Goal: Information Seeking & Learning: Learn about a topic

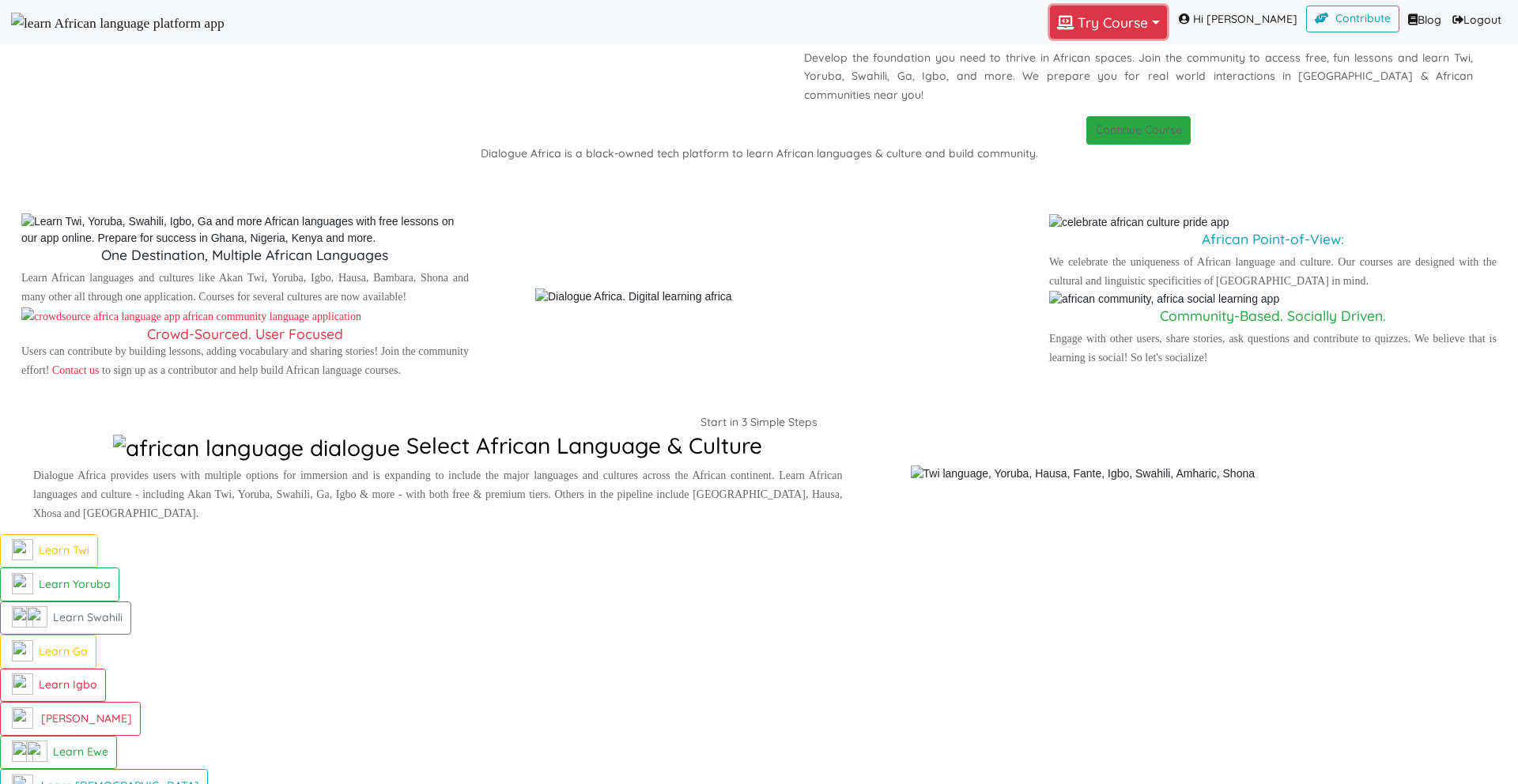
click at [1147, 29] on button "Try Course Toggle Dropdown" at bounding box center [1108, 21] width 117 height 33
click at [867, 19] on p "Dialogue [GEOGRAPHIC_DATA]" at bounding box center [1138, 9] width 735 height 19
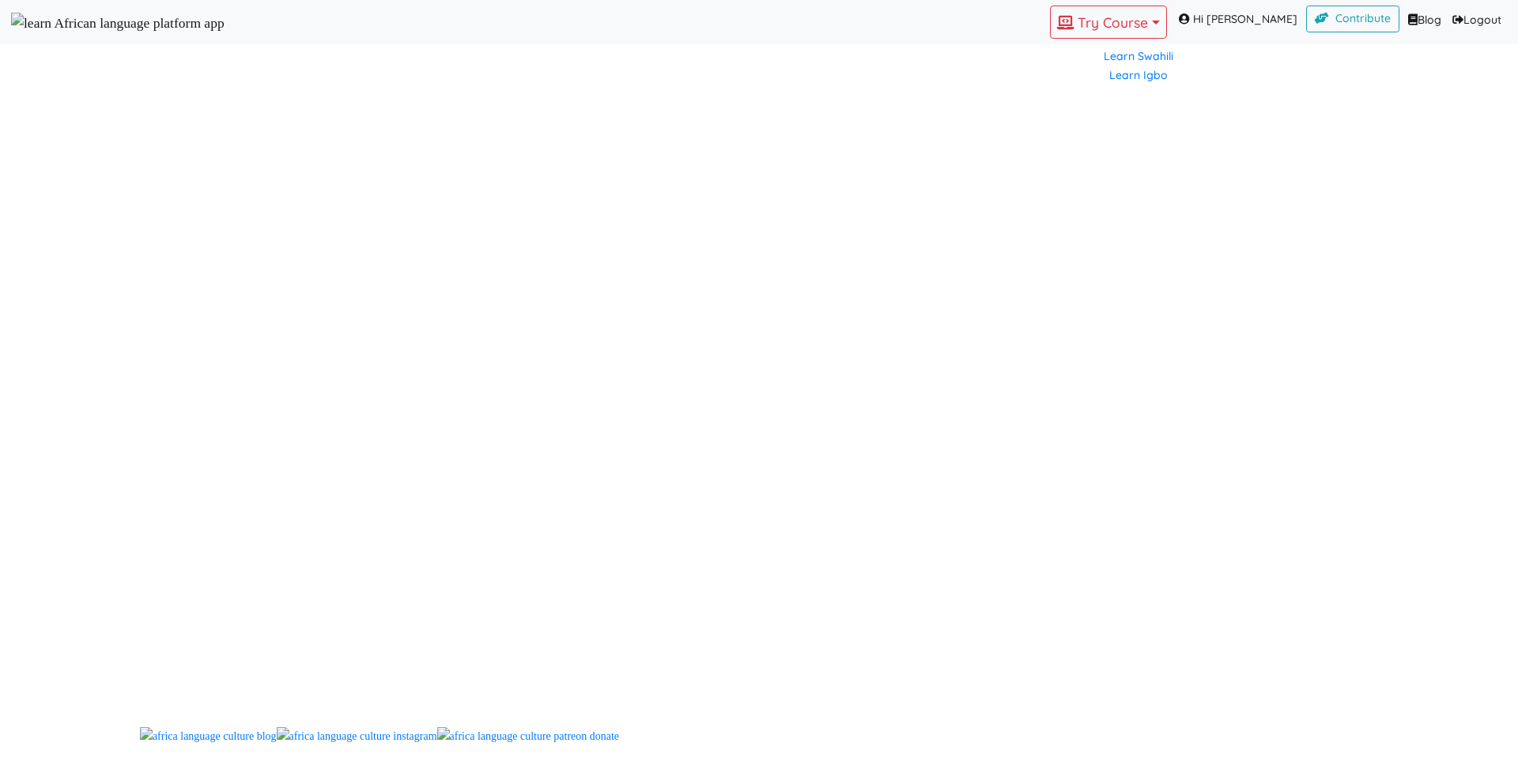
scroll to position [1346, 0]
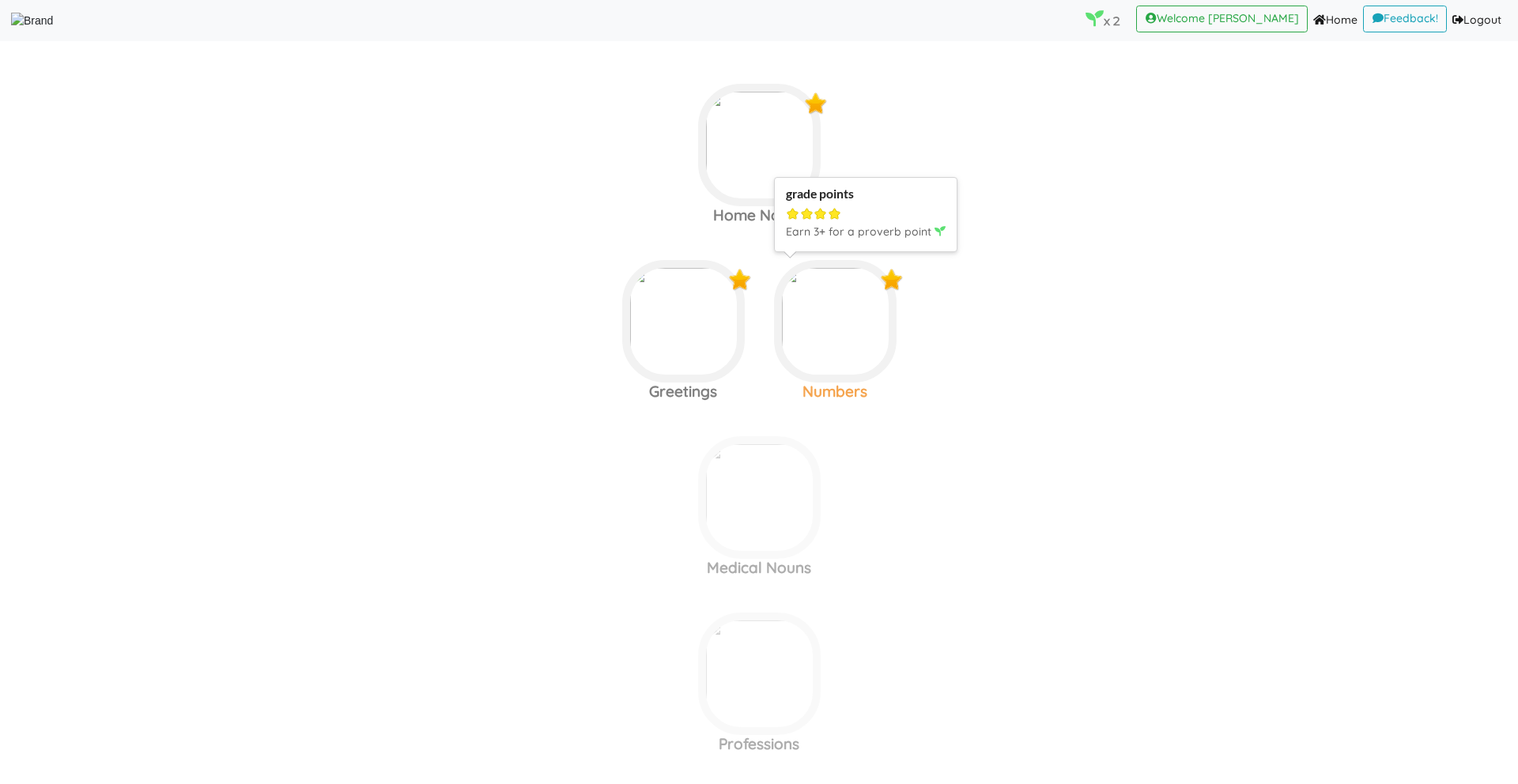
click at [821, 206] on img at bounding box center [759, 145] width 123 height 123
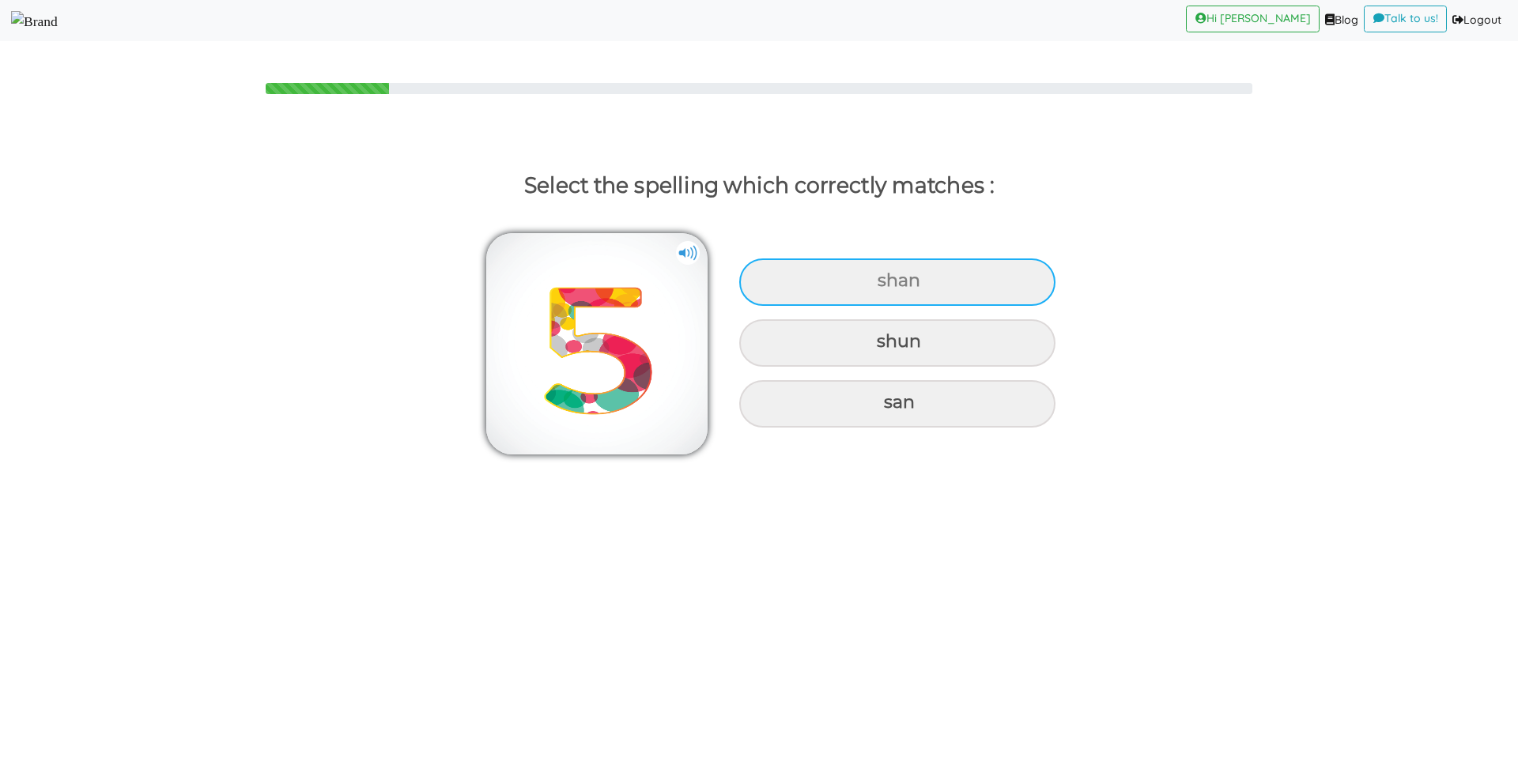
click at [846, 273] on div "shan" at bounding box center [897, 282] width 317 height 47
click at [874, 276] on input "shan" at bounding box center [879, 281] width 11 height 11
radio input "true"
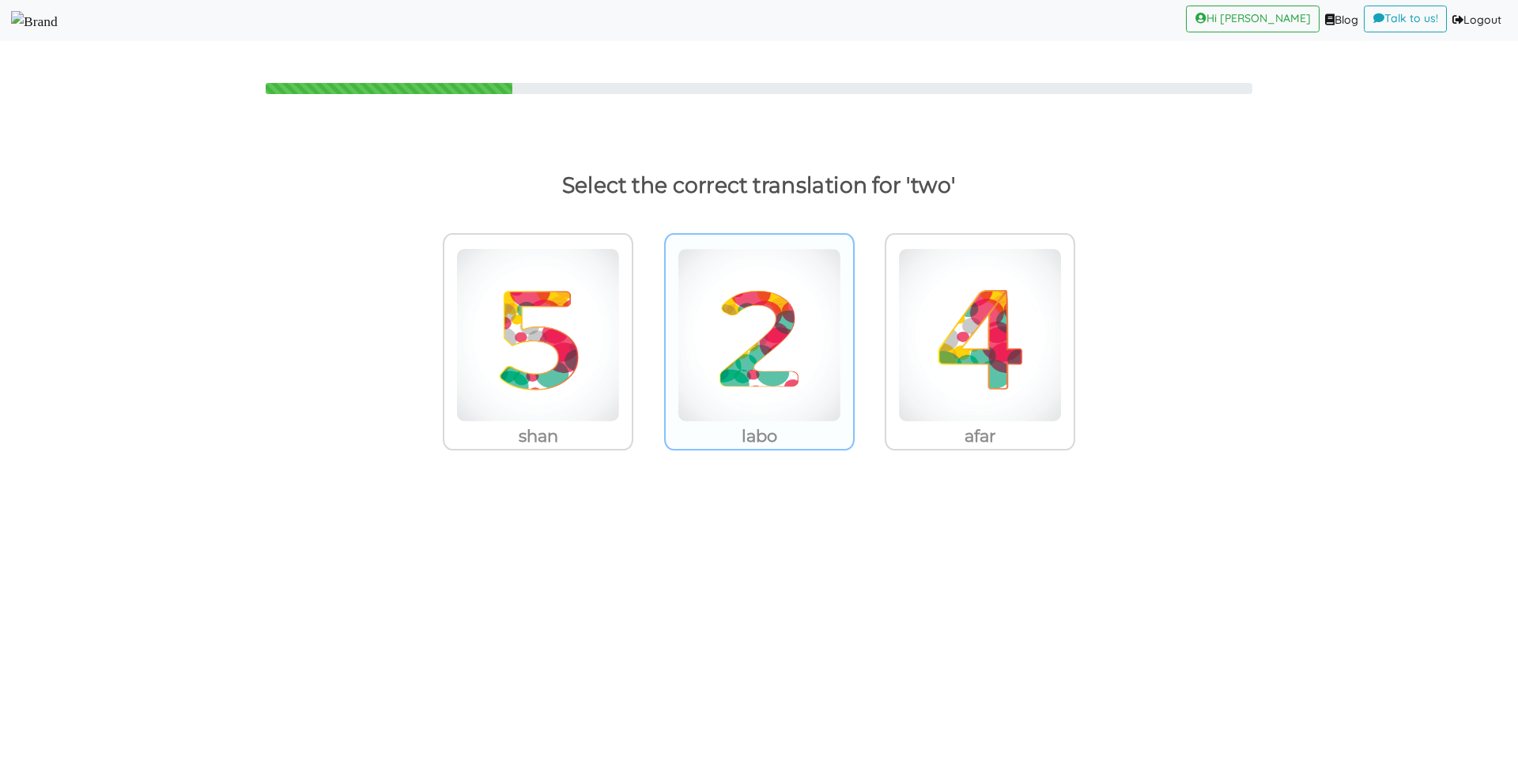
click at [620, 288] on img at bounding box center [538, 335] width 164 height 174
click at [644, 319] on input "labo" at bounding box center [637, 324] width 12 height 12
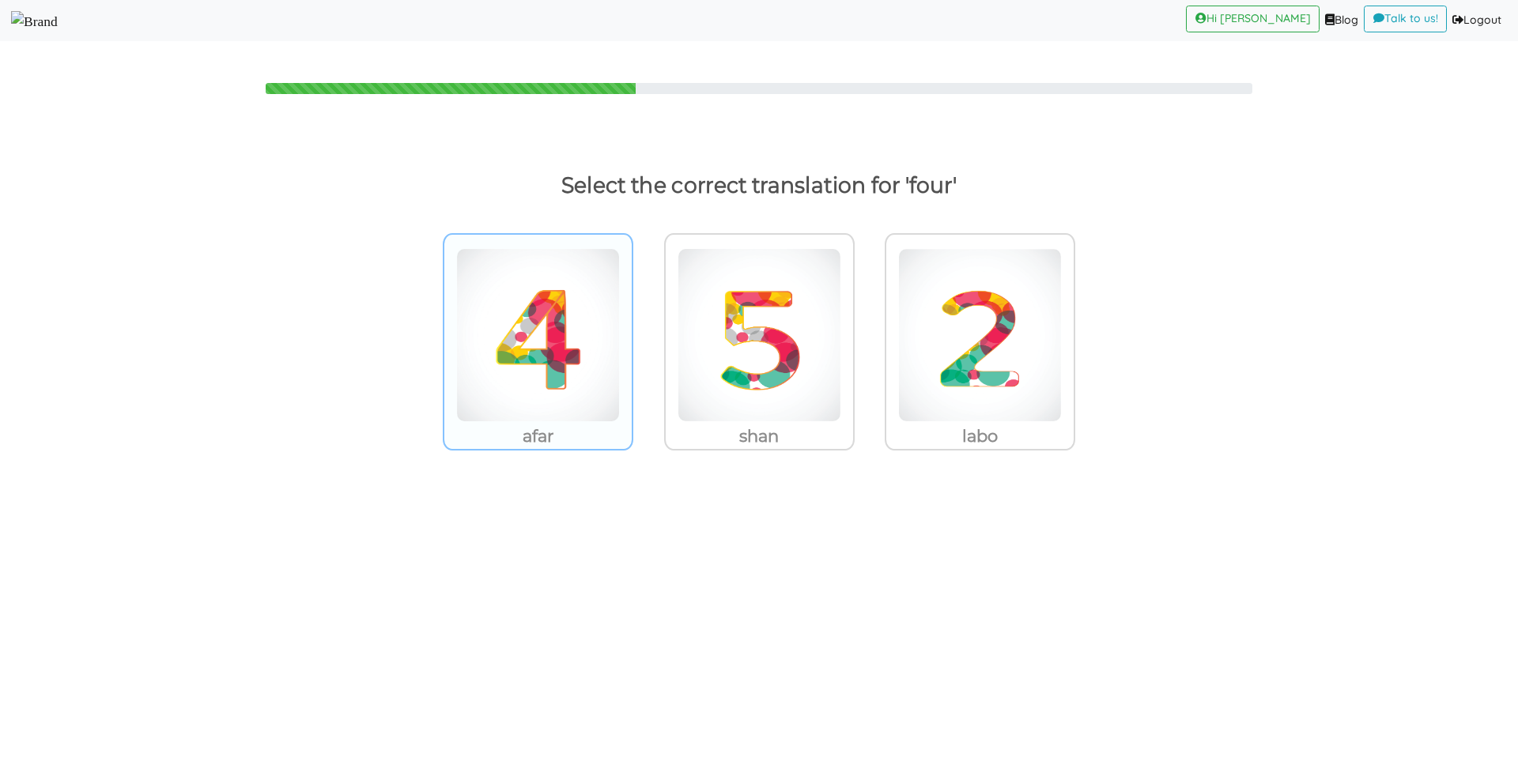
click at [542, 388] on img at bounding box center [538, 335] width 164 height 174
click at [631, 331] on input "afar" at bounding box center [637, 324] width 12 height 12
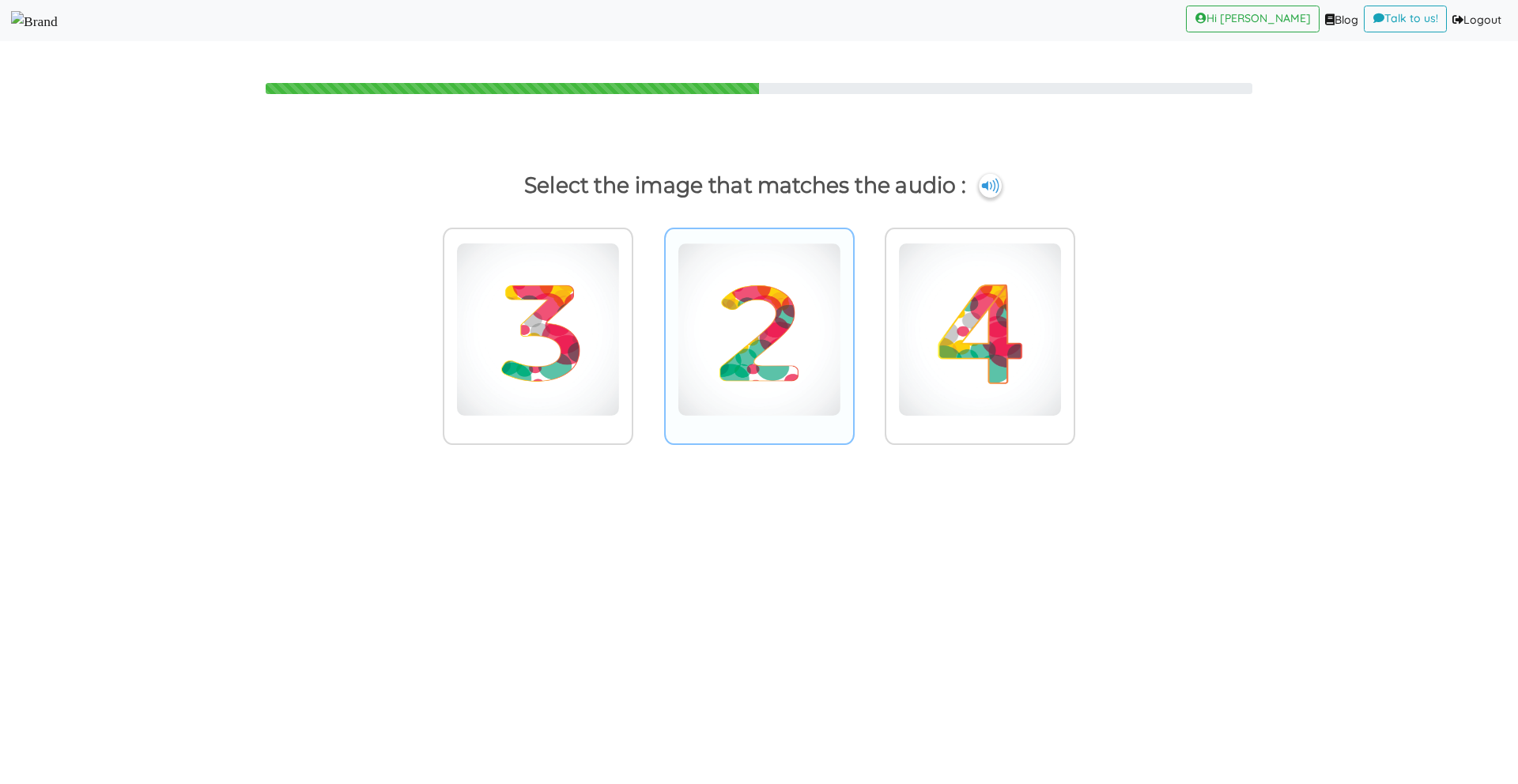
click at [620, 323] on img at bounding box center [538, 330] width 164 height 174
click at [644, 323] on input "radio" at bounding box center [637, 319] width 12 height 12
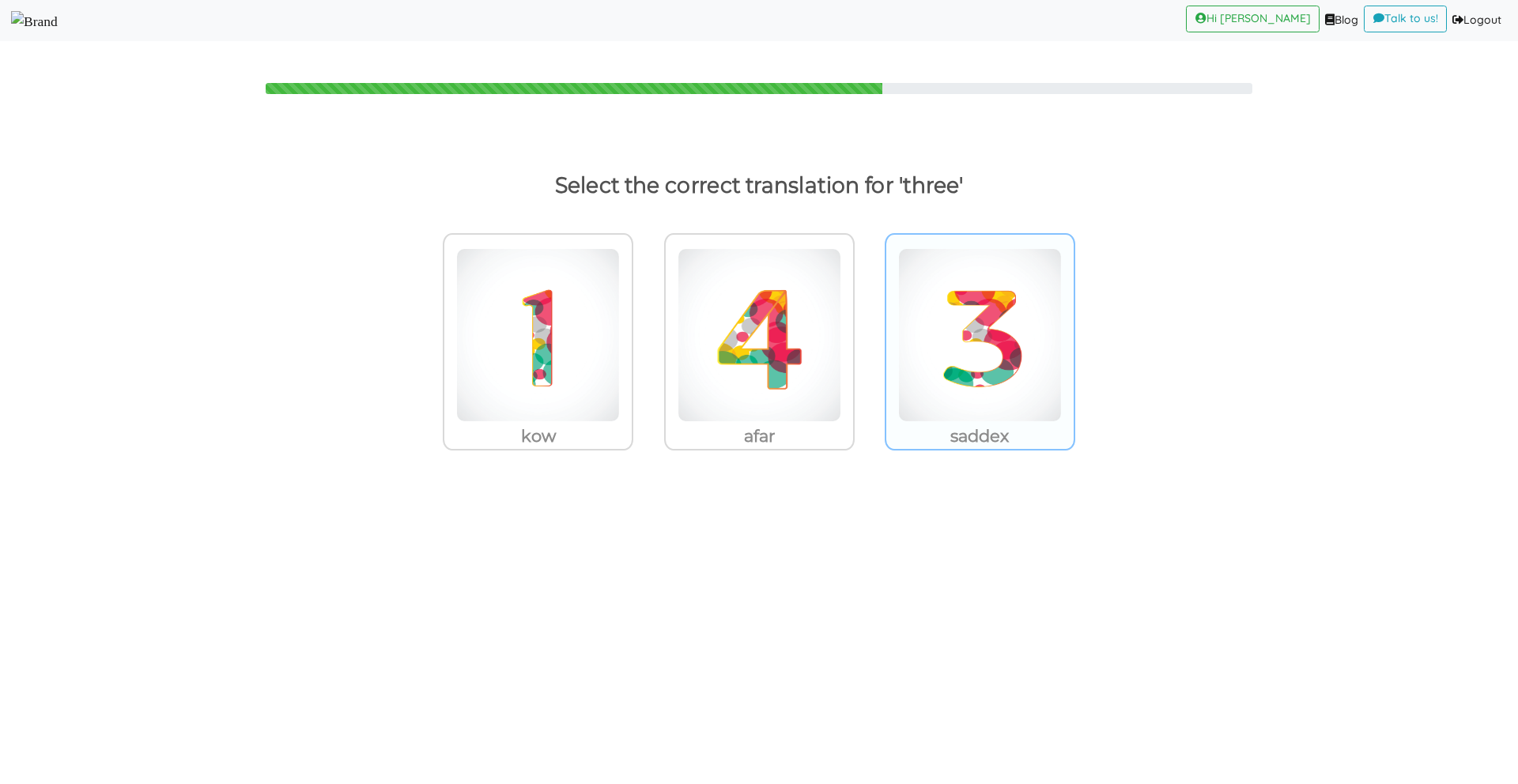
click at [620, 325] on img at bounding box center [538, 335] width 164 height 174
click at [644, 325] on input "saddex" at bounding box center [637, 324] width 12 height 12
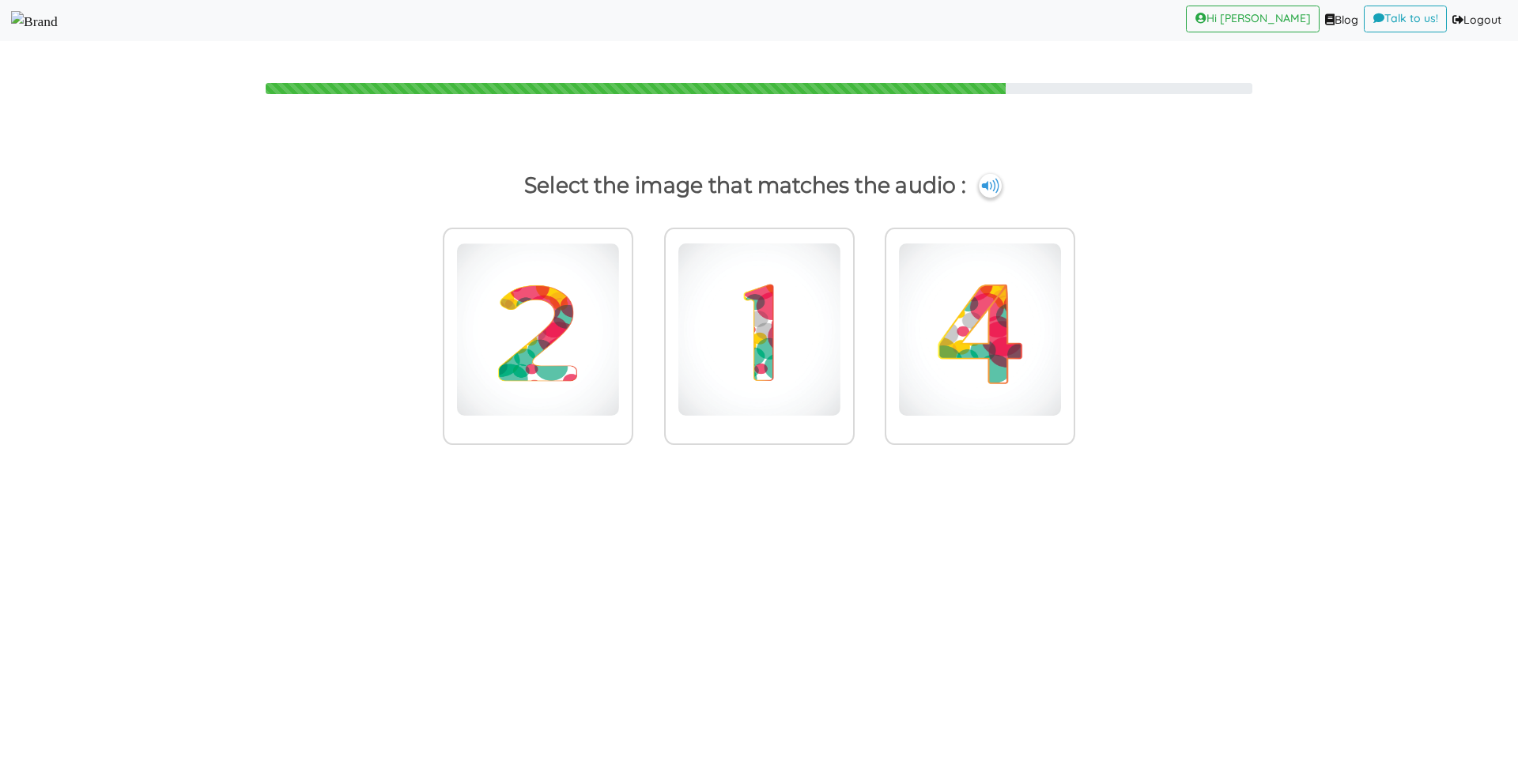
click at [620, 325] on img at bounding box center [538, 330] width 164 height 174
click at [644, 325] on input "radio" at bounding box center [637, 319] width 12 height 12
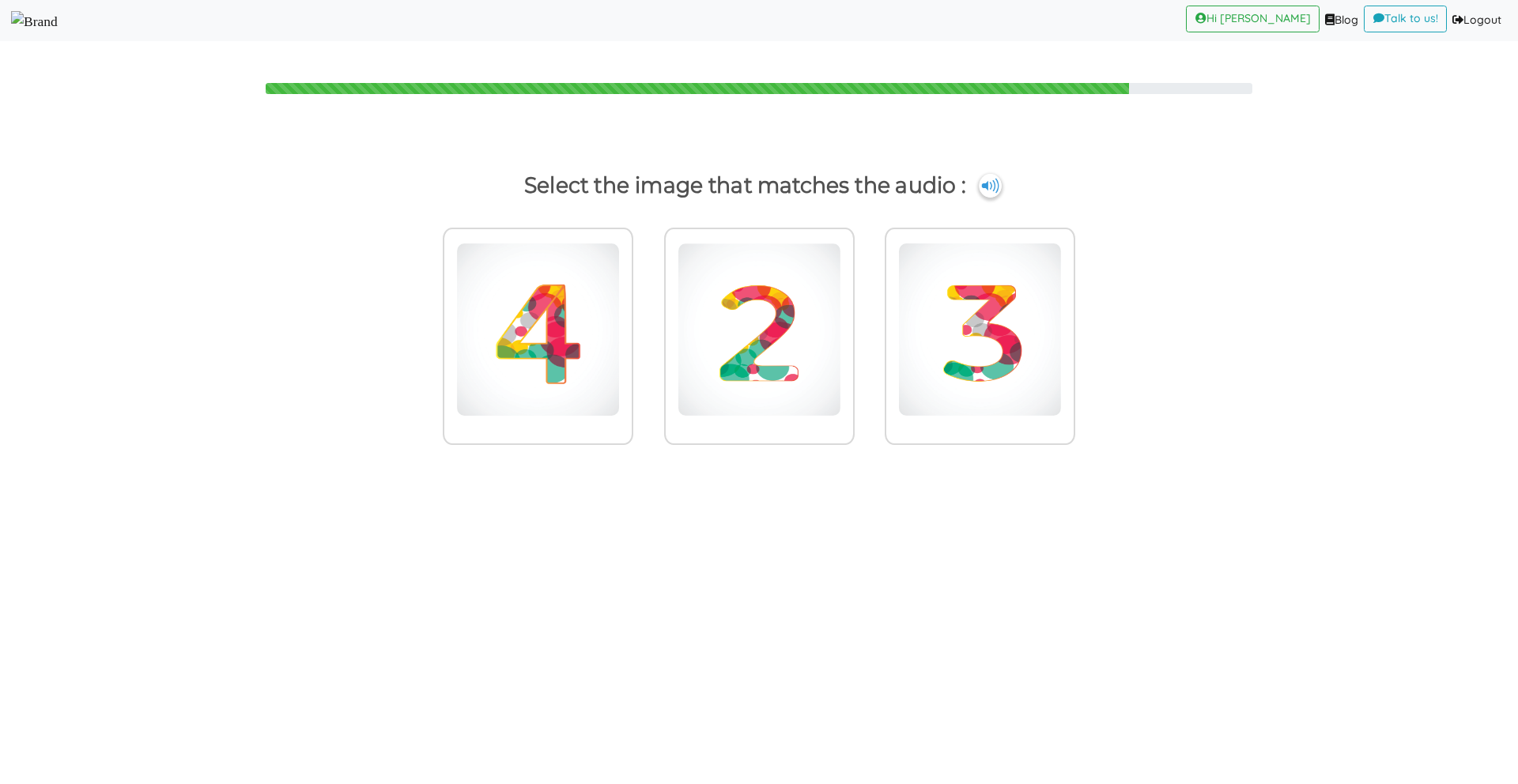
click at [620, 325] on img at bounding box center [538, 330] width 164 height 174
click at [644, 325] on input "radio" at bounding box center [637, 319] width 12 height 12
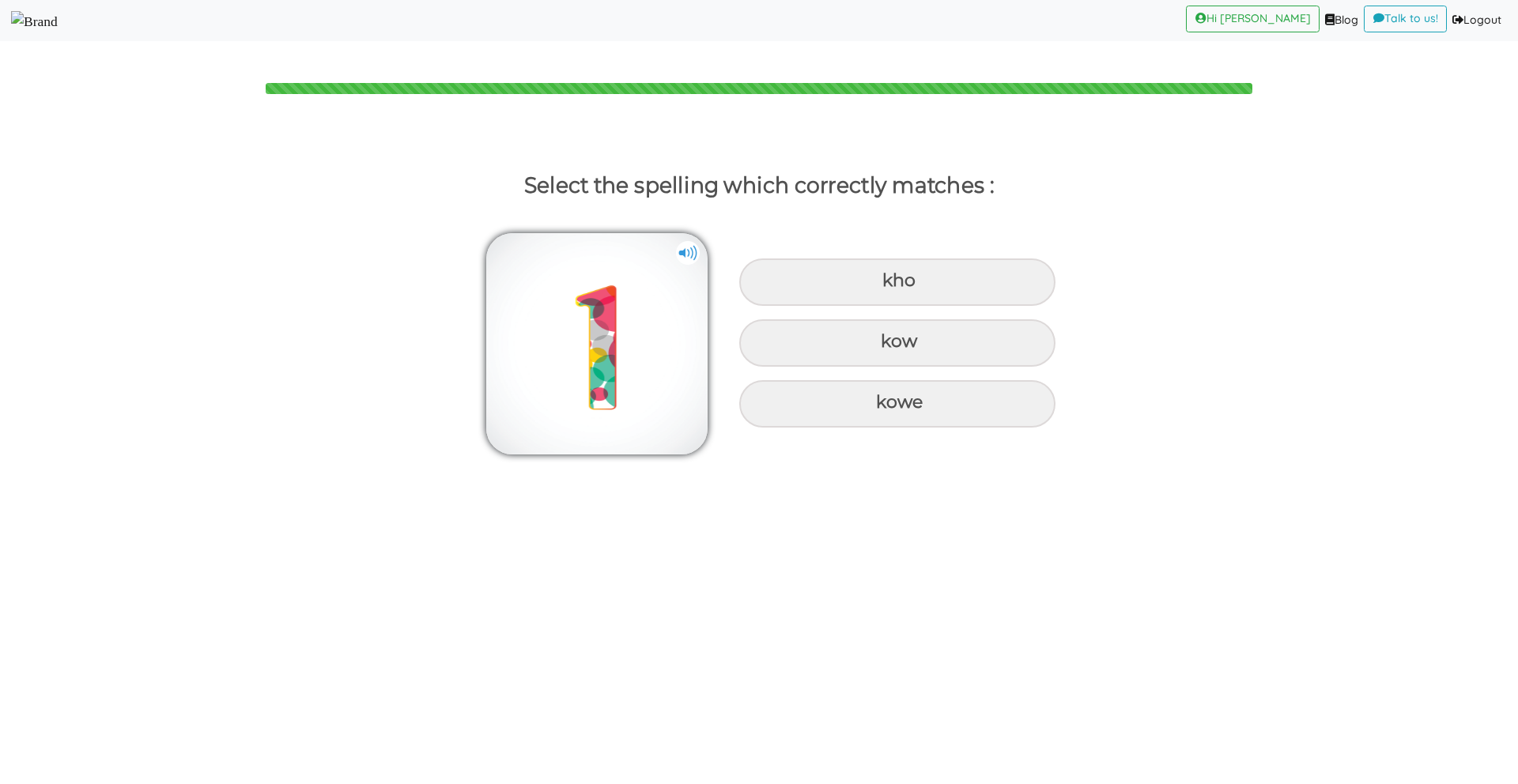
click at [963, 306] on div "kow" at bounding box center [897, 282] width 317 height 47
click at [889, 286] on input "kow" at bounding box center [884, 281] width 11 height 11
radio input "true"
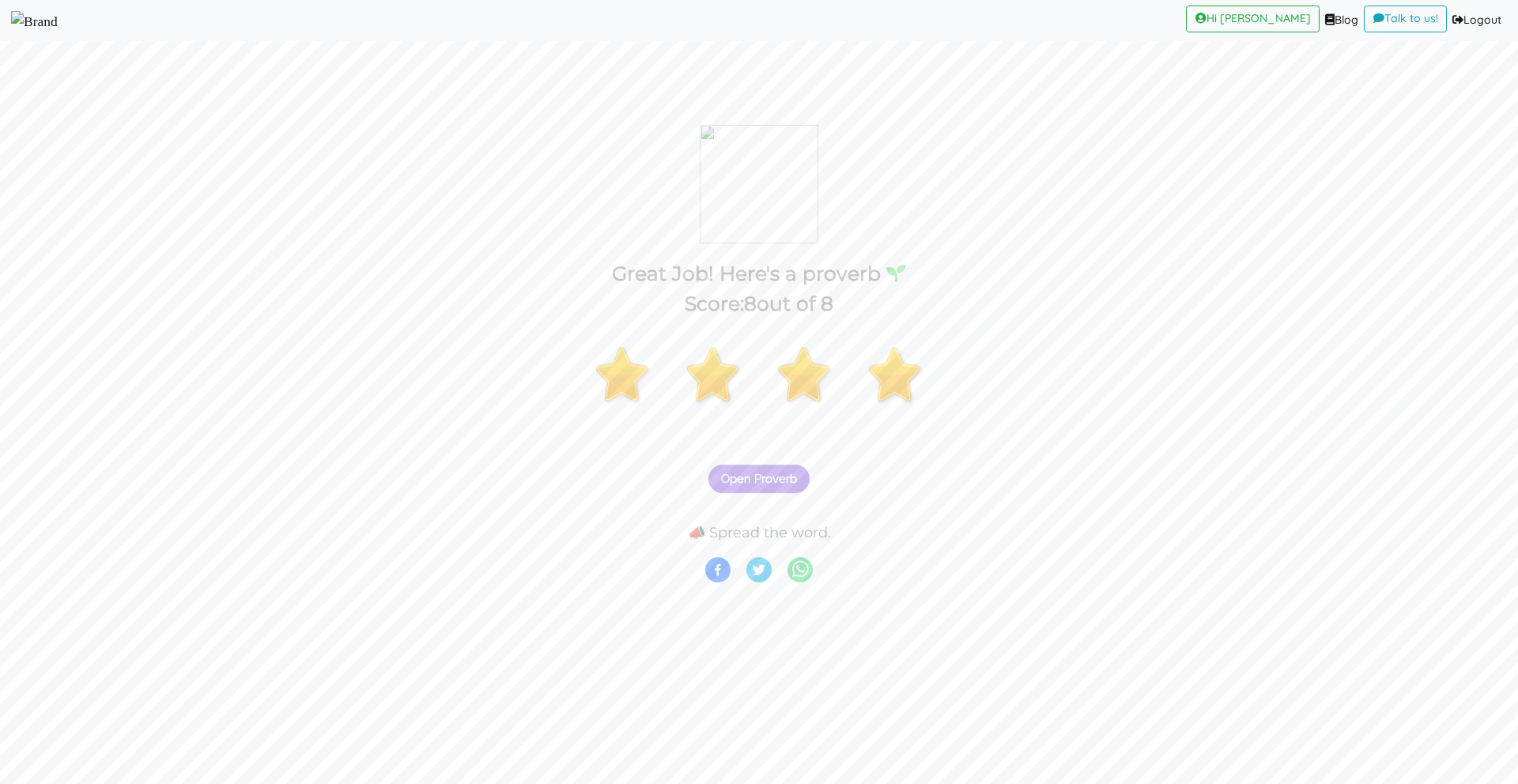
click at [755, 476] on span "Open Proverb" at bounding box center [759, 479] width 76 height 14
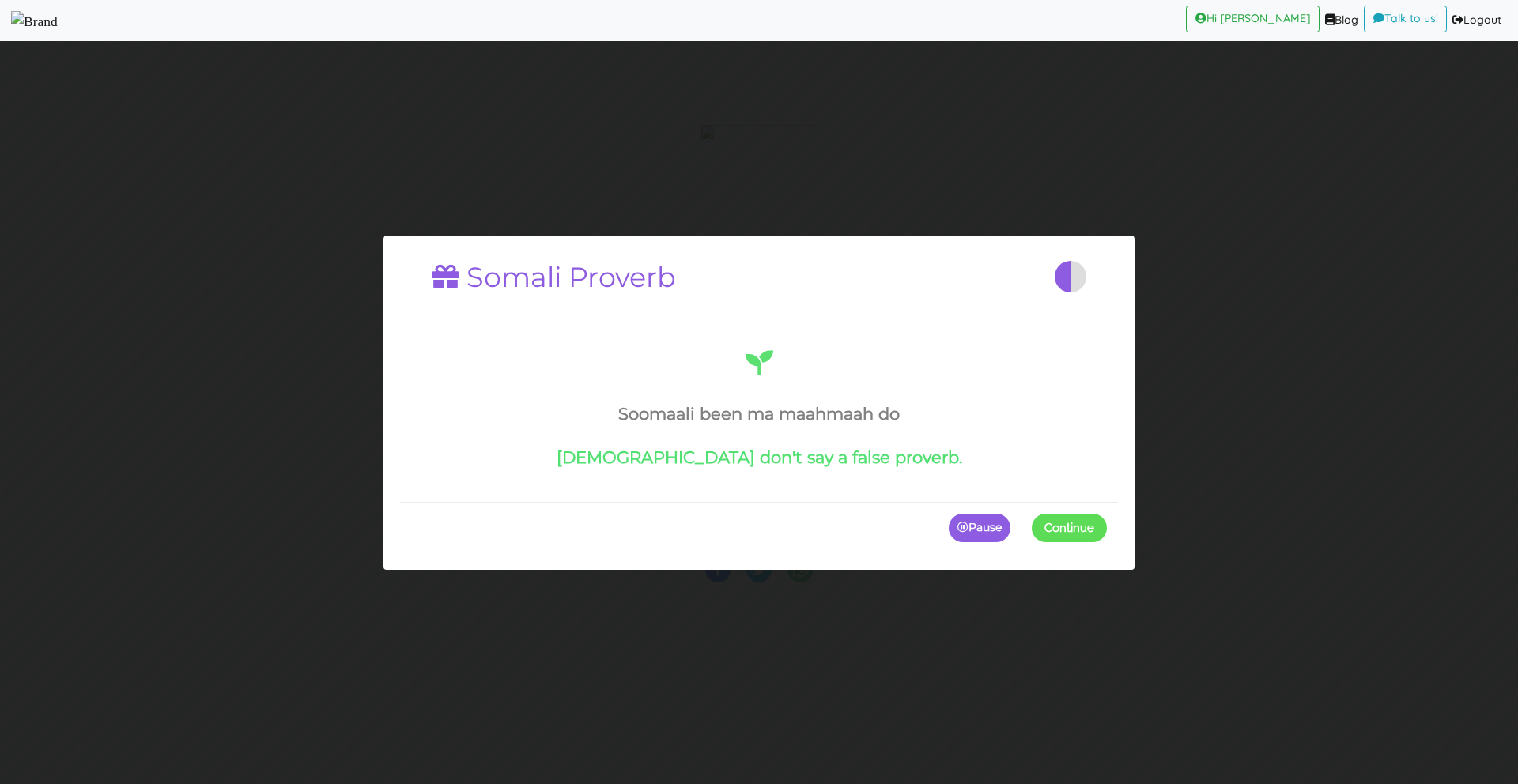
click at [1042, 524] on button "Continue" at bounding box center [1069, 528] width 75 height 28
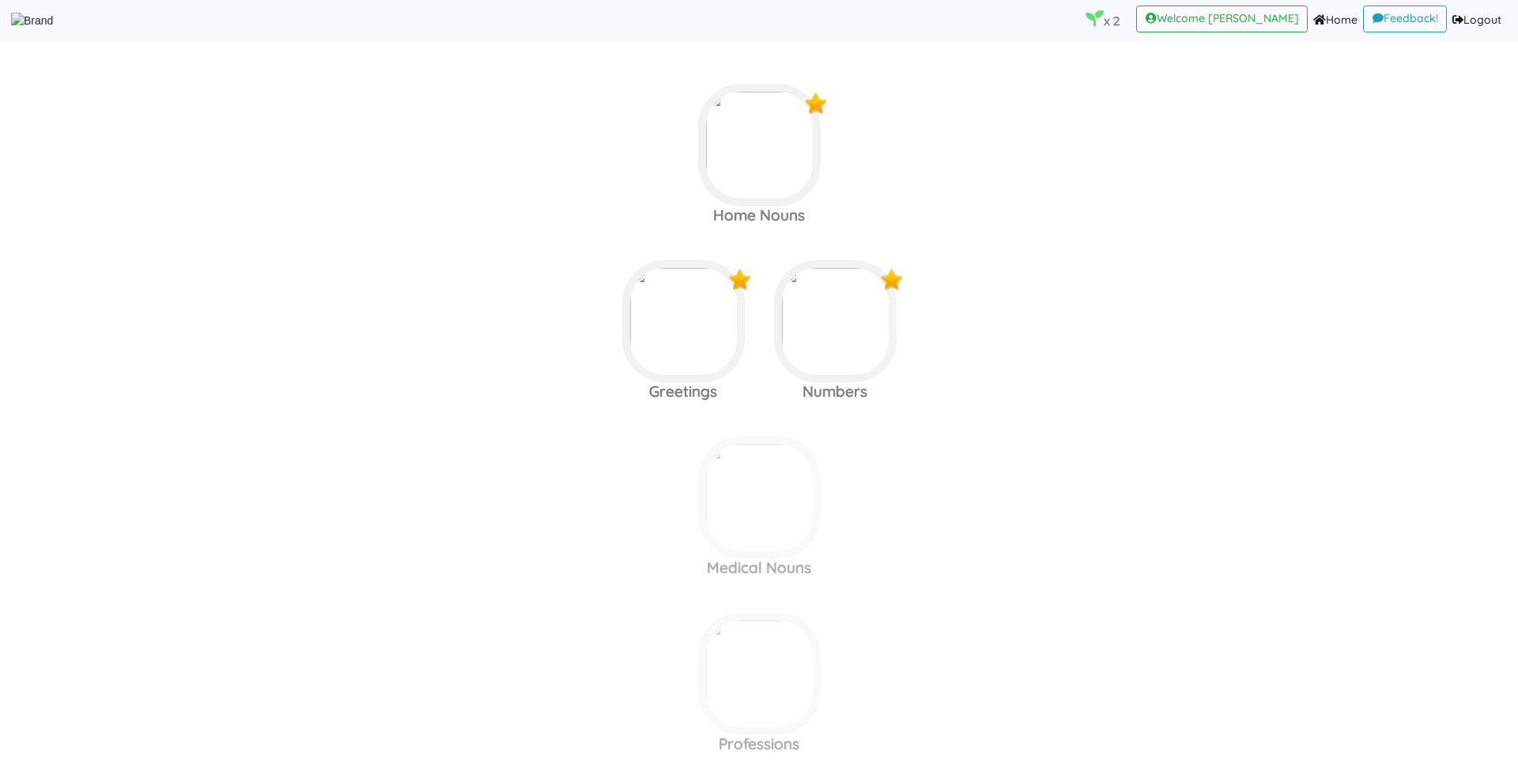
scroll to position [188, 0]
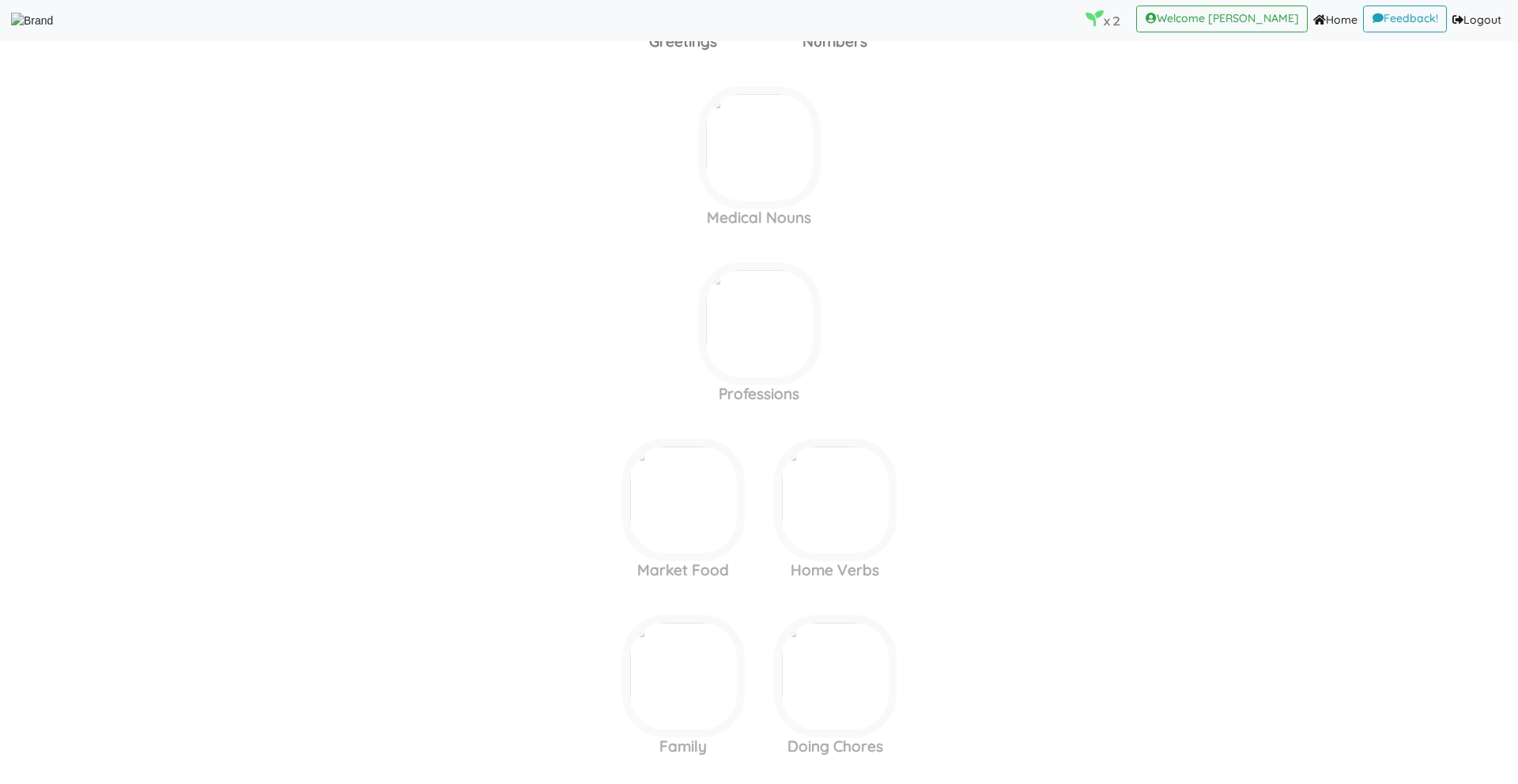
scroll to position [526, 0]
